Goal: Book appointment/travel/reservation

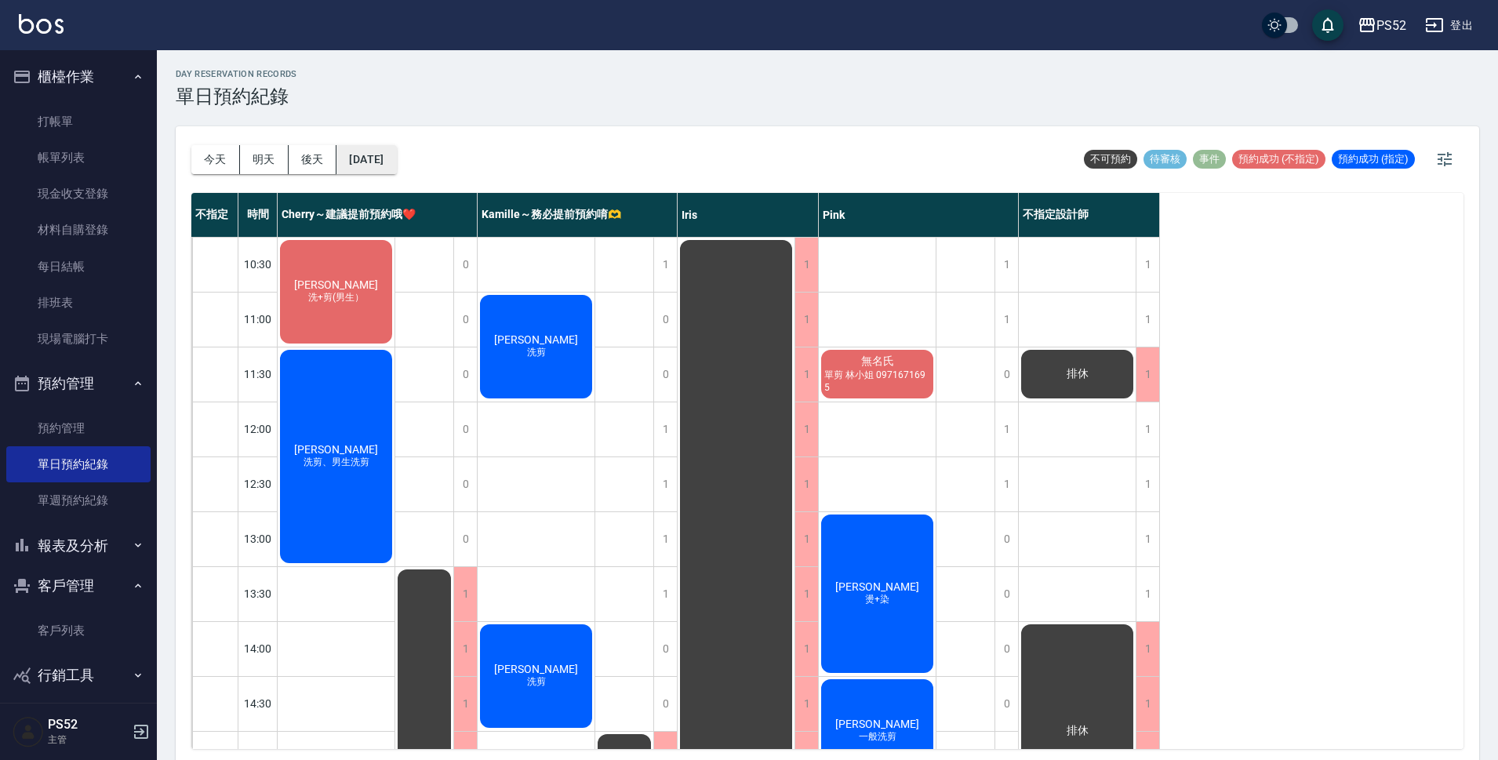
scroll to position [600, 0]
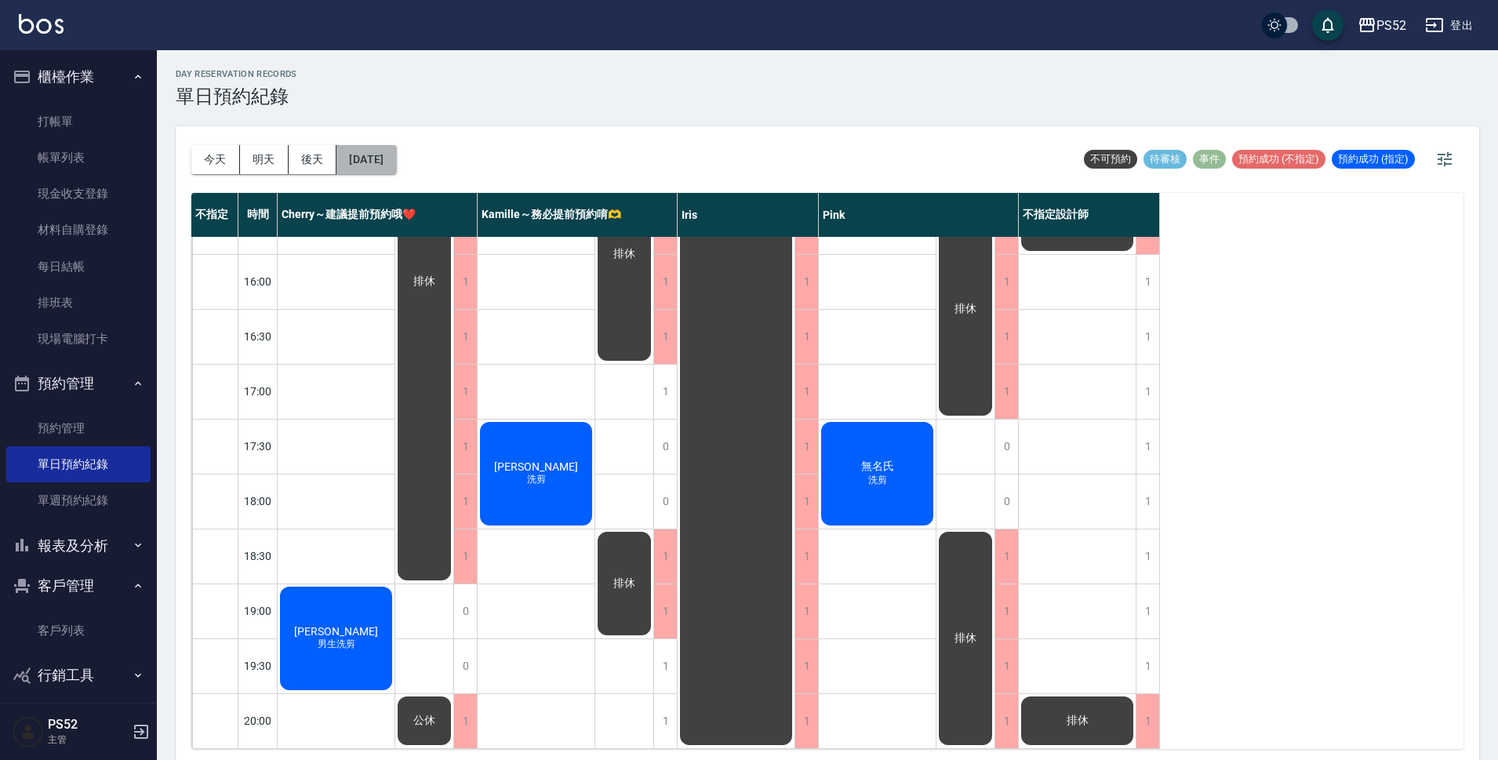
click at [396, 155] on button "[DATE]" at bounding box center [367, 159] width 60 height 29
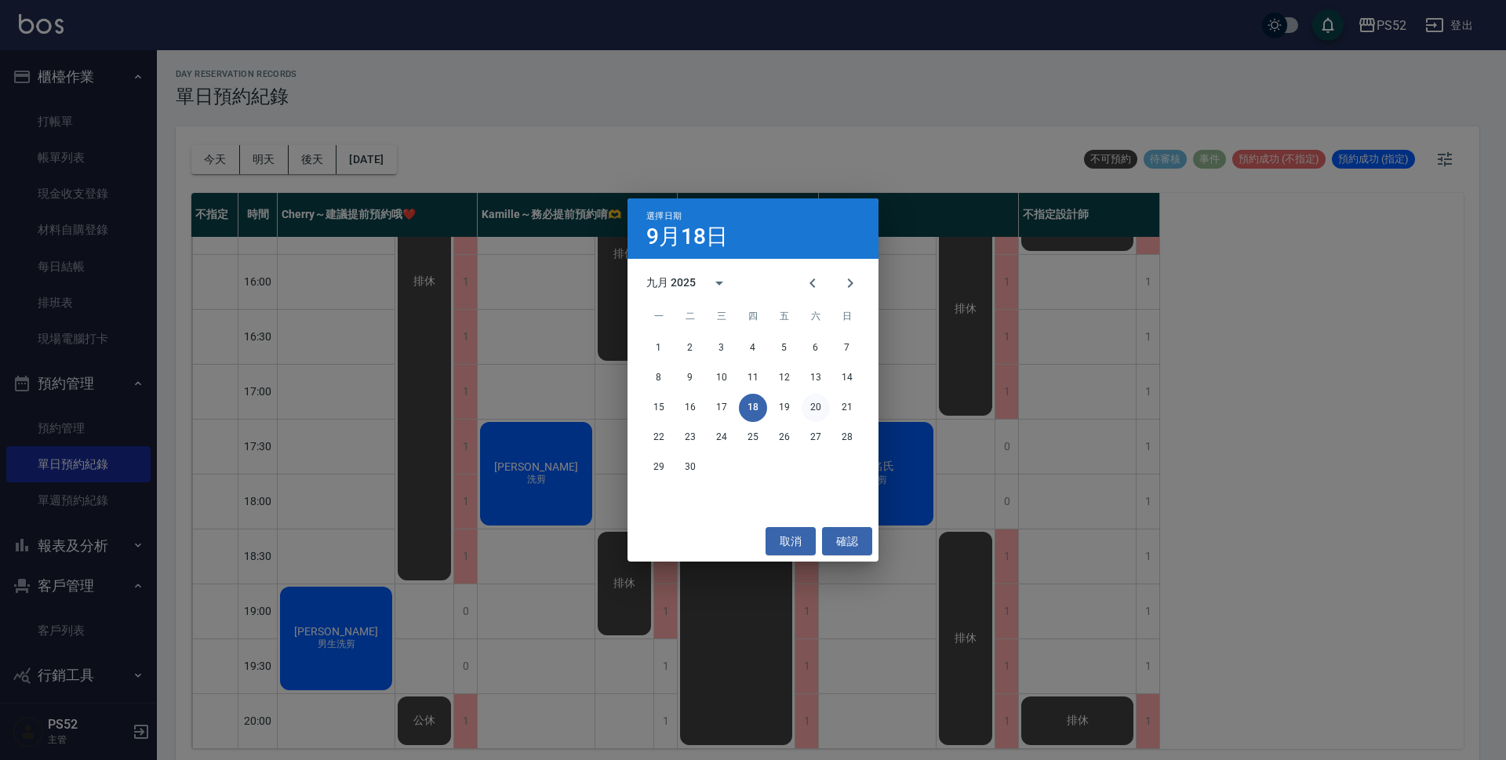
click at [806, 406] on button "20" at bounding box center [816, 408] width 28 height 28
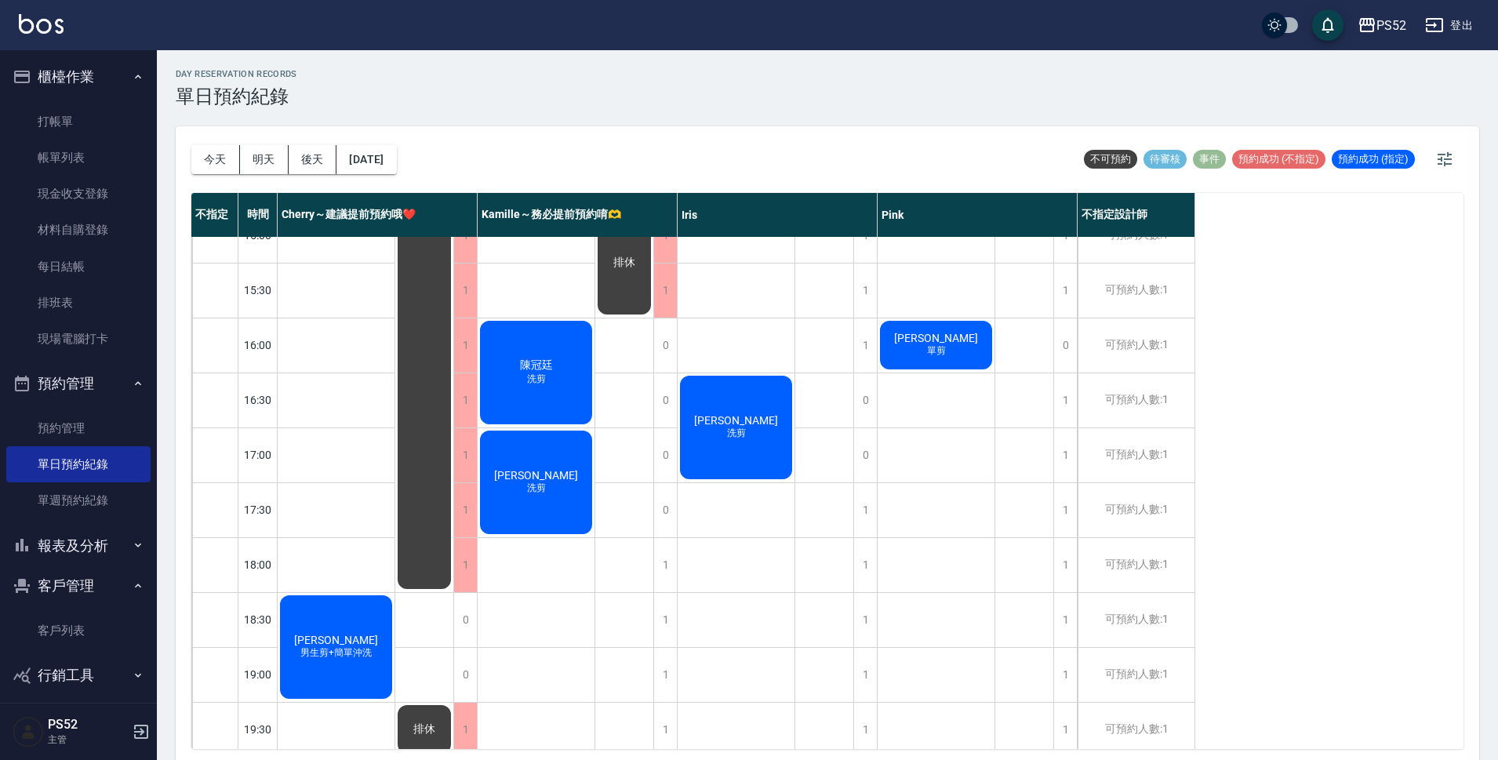
scroll to position [600, 0]
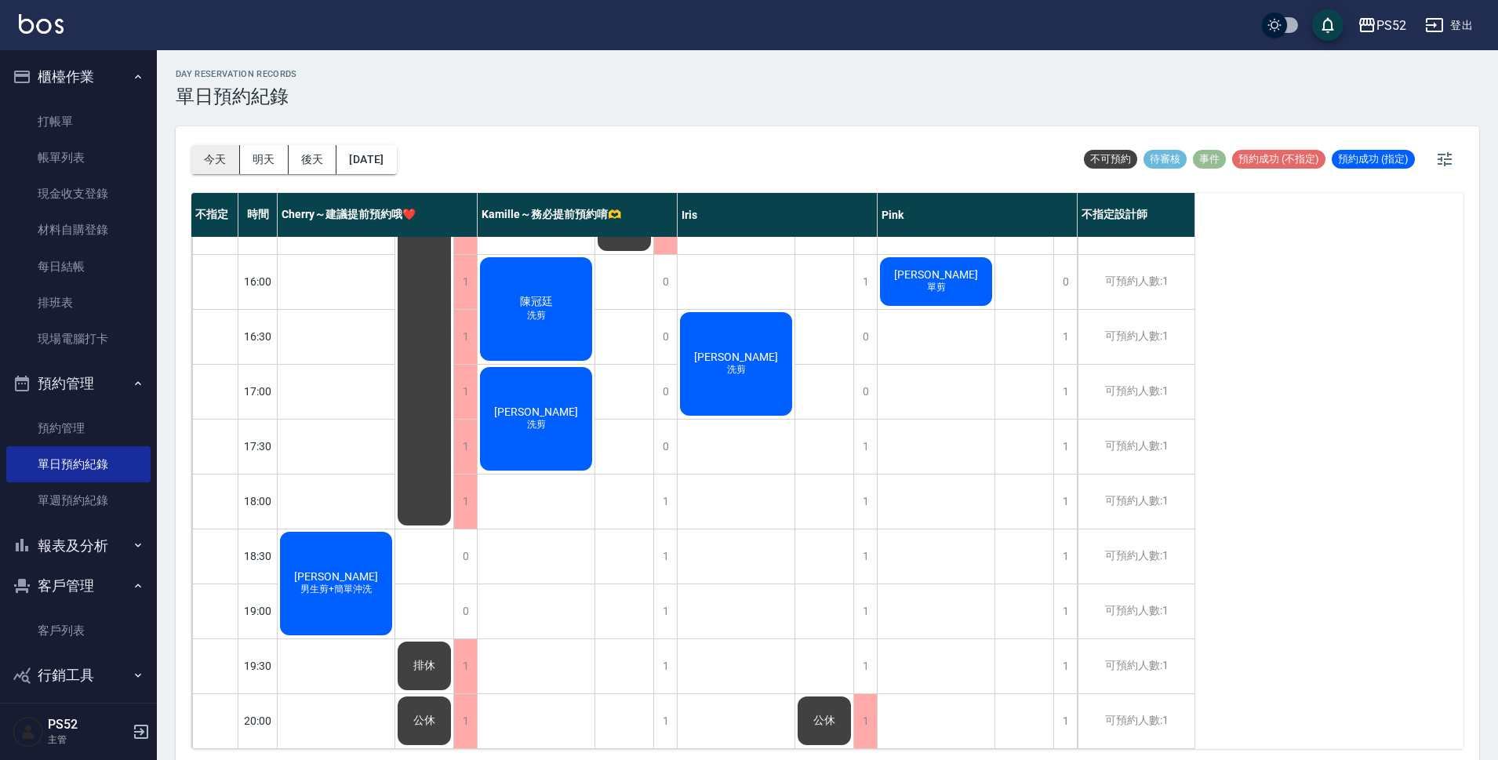
click at [219, 169] on button "今天" at bounding box center [215, 159] width 49 height 29
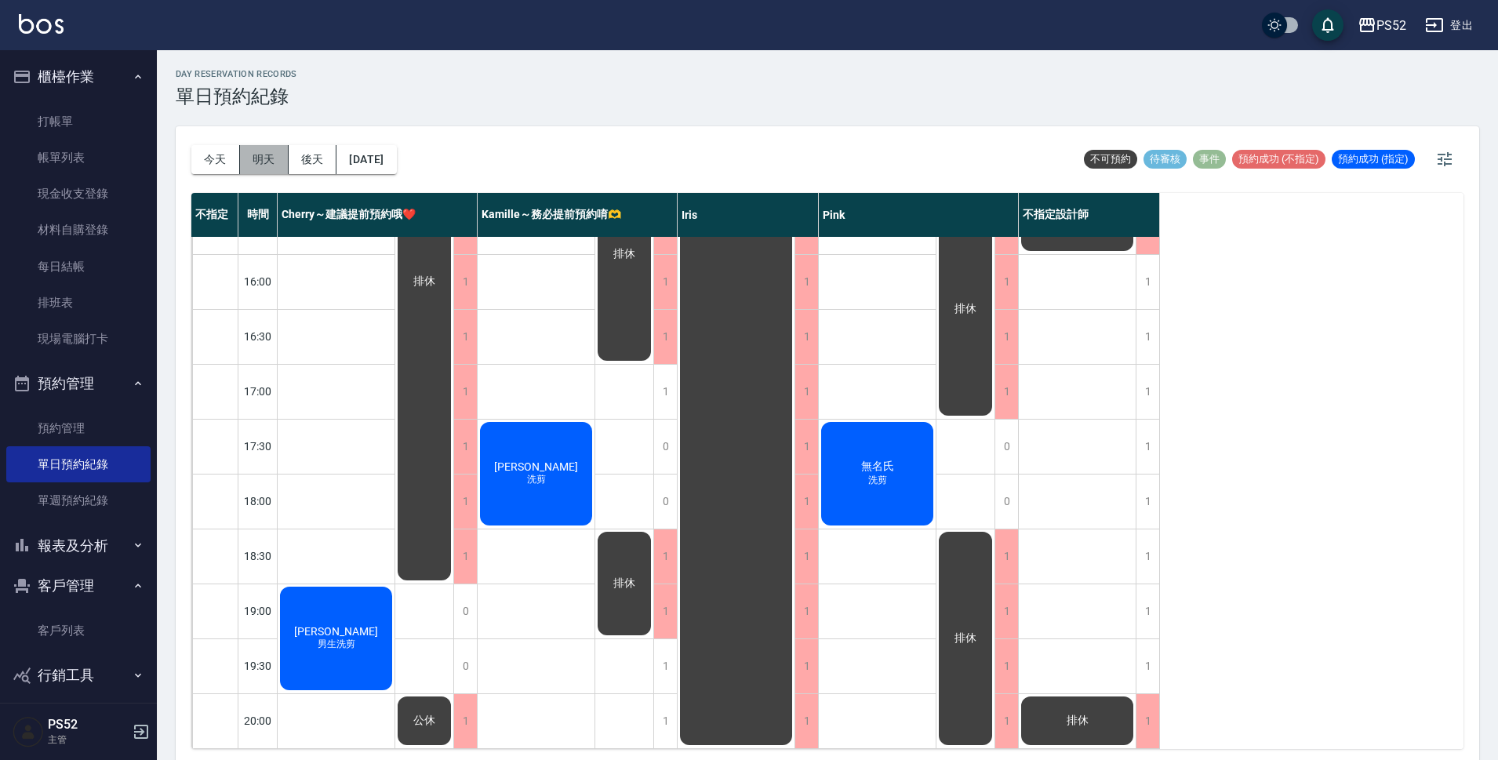
click at [259, 166] on button "明天" at bounding box center [264, 159] width 49 height 29
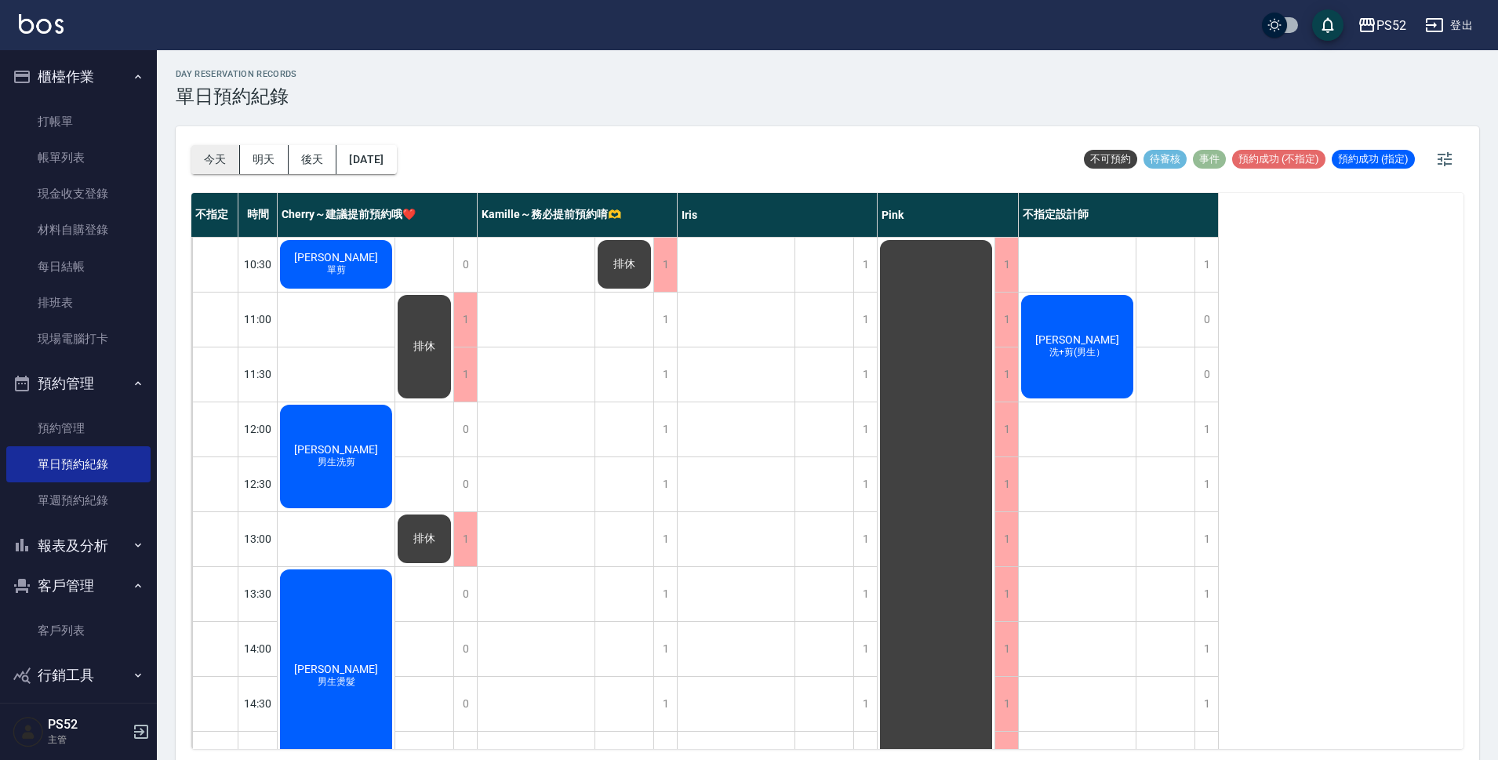
click at [202, 163] on button "今天" at bounding box center [215, 159] width 49 height 29
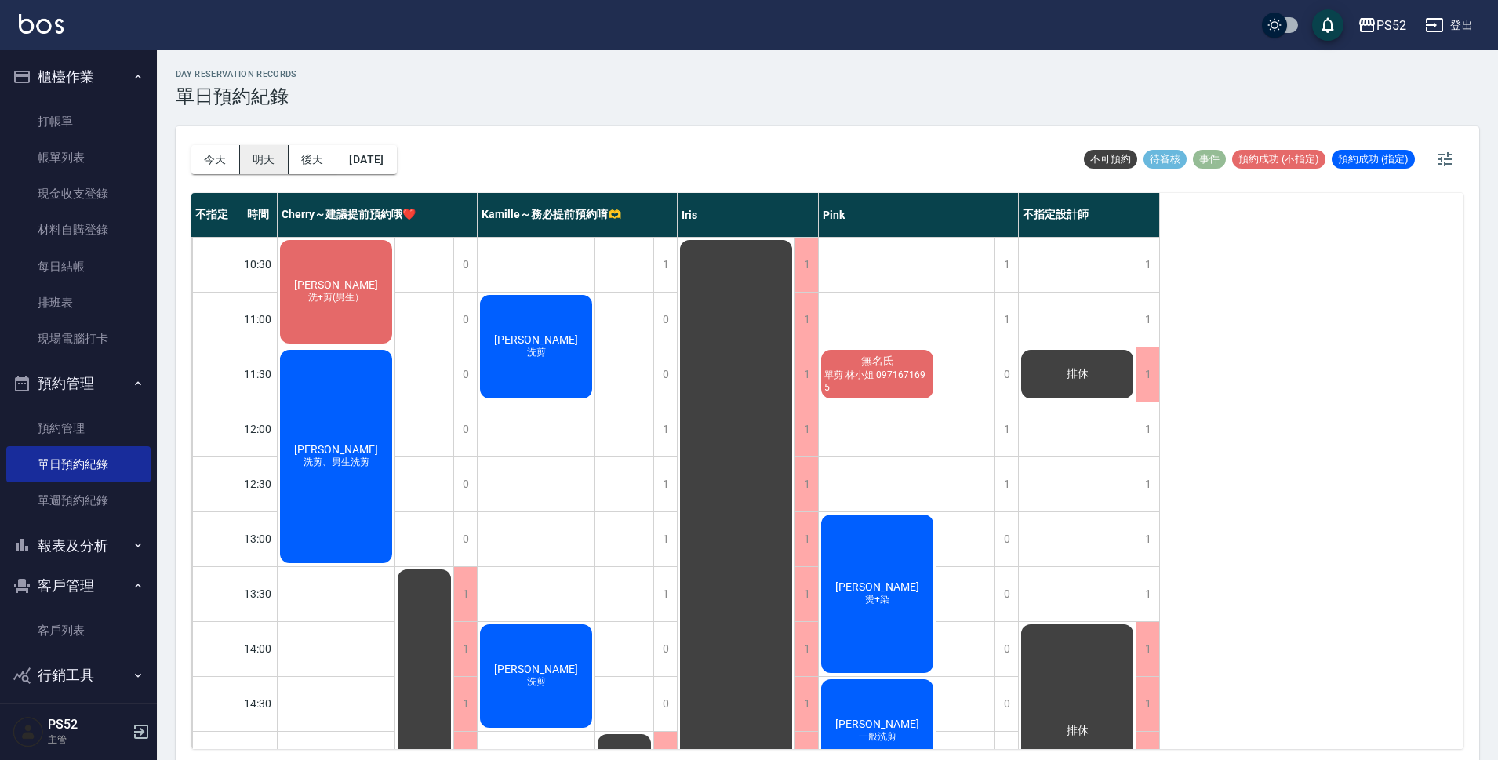
click at [253, 158] on button "明天" at bounding box center [264, 159] width 49 height 29
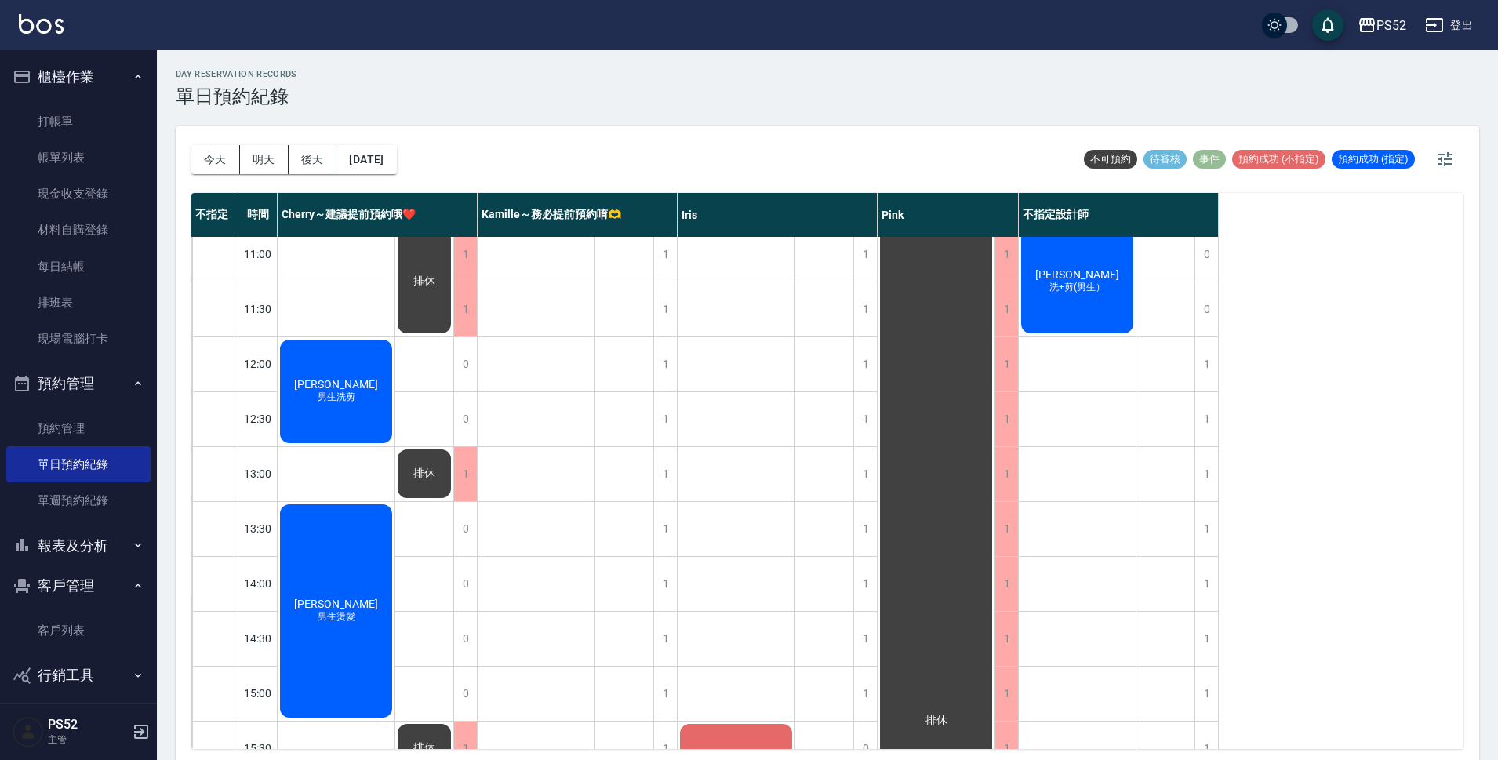
scroll to position [78, 0]
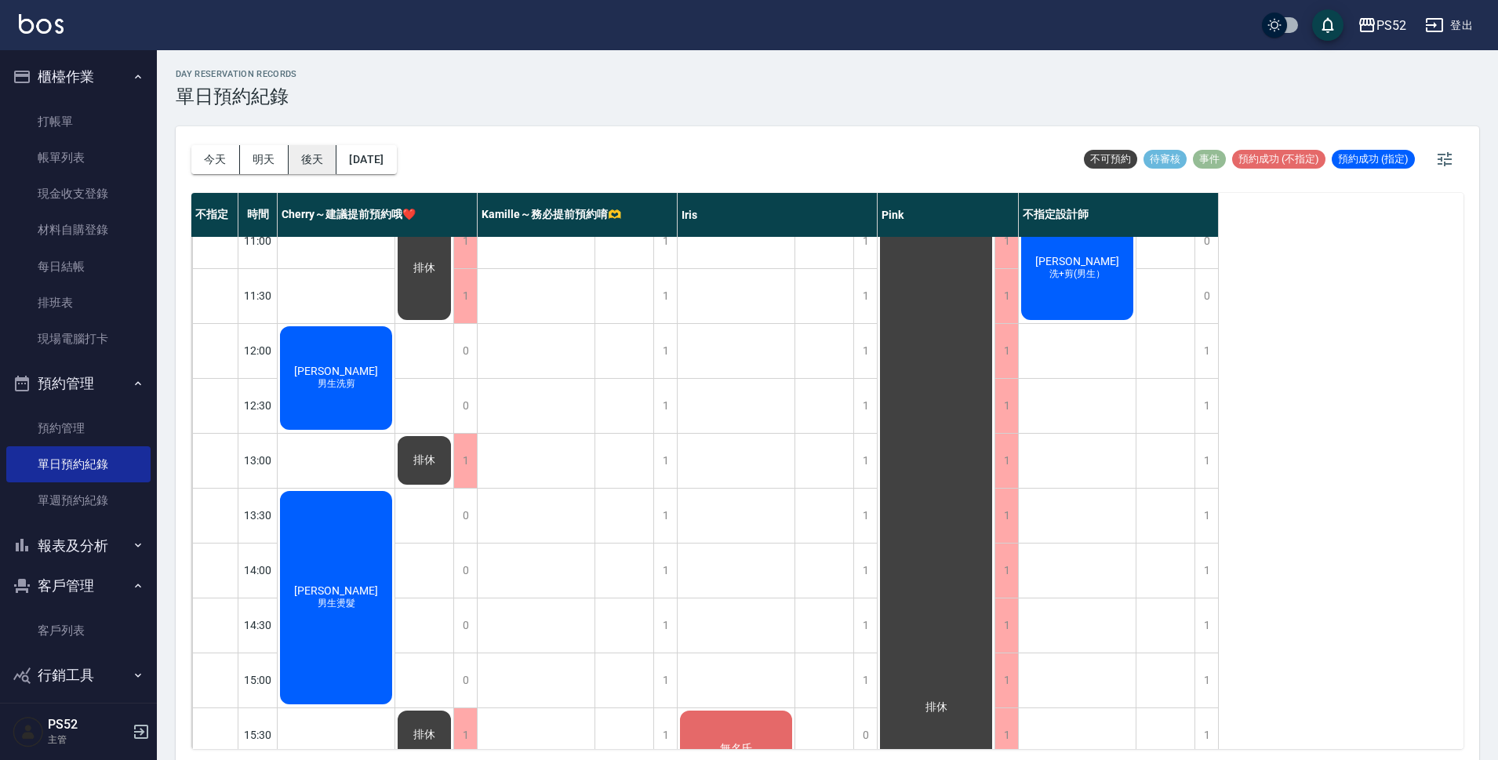
click at [305, 155] on button "後天" at bounding box center [313, 159] width 49 height 29
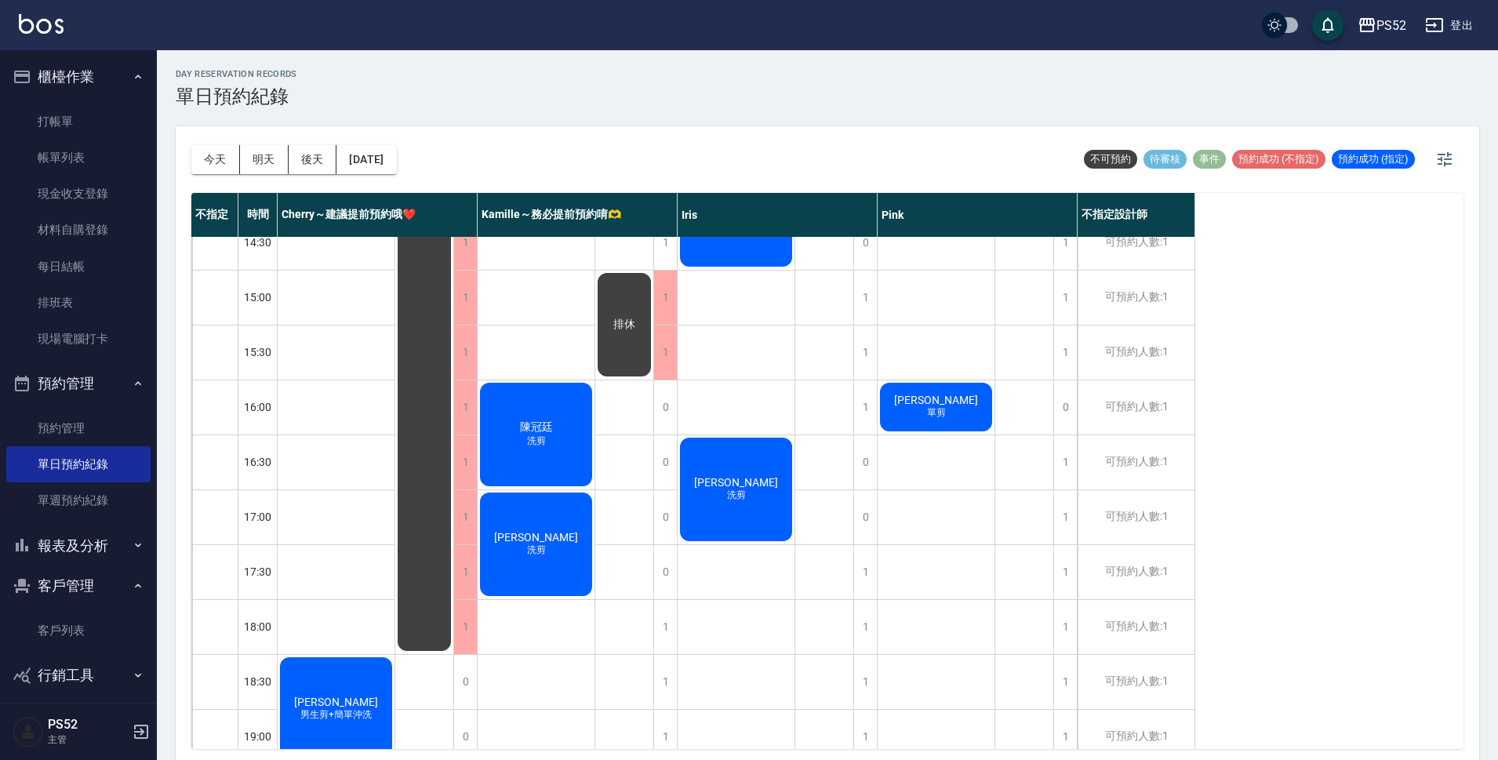
scroll to position [443, 0]
